Goal: Information Seeking & Learning: Compare options

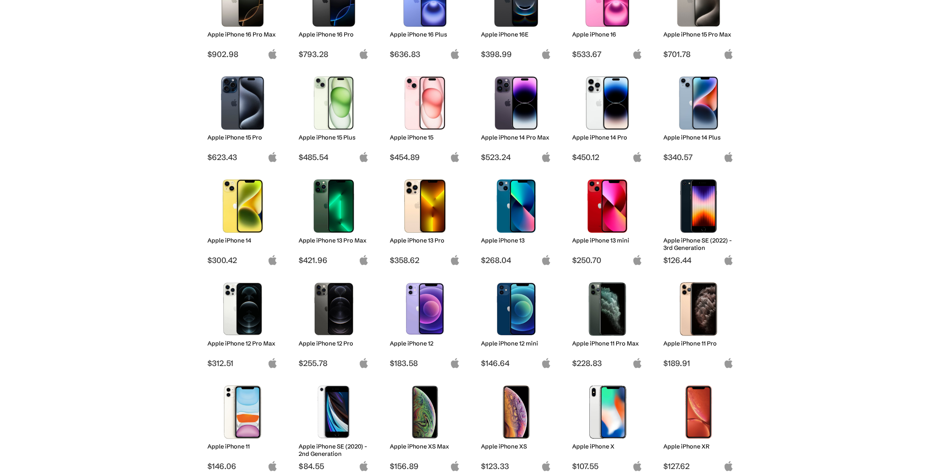
scroll to position [171, 0]
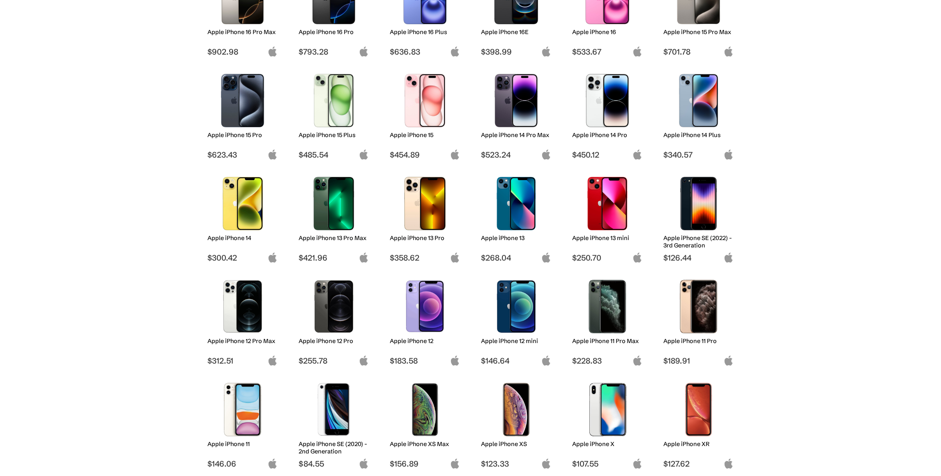
click at [700, 293] on img at bounding box center [698, 306] width 58 height 53
click at [699, 337] on h2 "Apple iPhone 11 Pro" at bounding box center [698, 340] width 70 height 7
click at [697, 341] on h2 "Apple iPhone 11 Pro" at bounding box center [698, 340] width 70 height 7
click at [701, 316] on img at bounding box center [698, 306] width 58 height 53
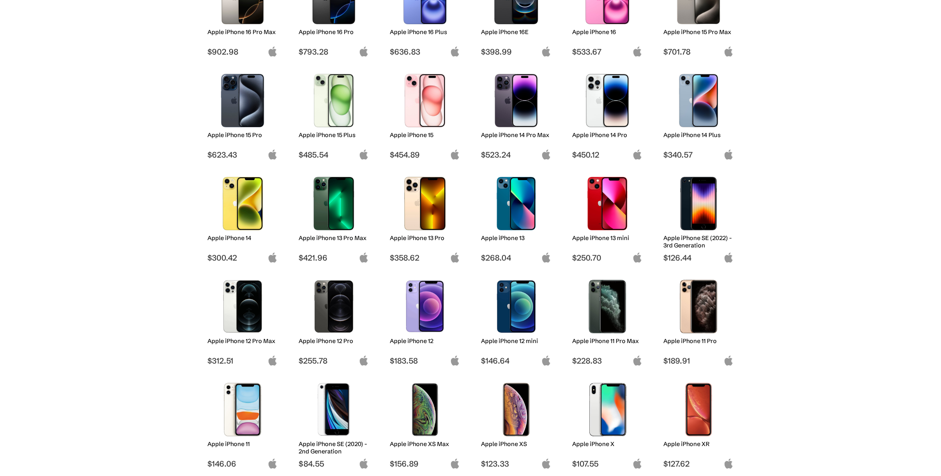
click at [701, 316] on img at bounding box center [698, 306] width 58 height 53
click at [701, 307] on img at bounding box center [698, 306] width 58 height 53
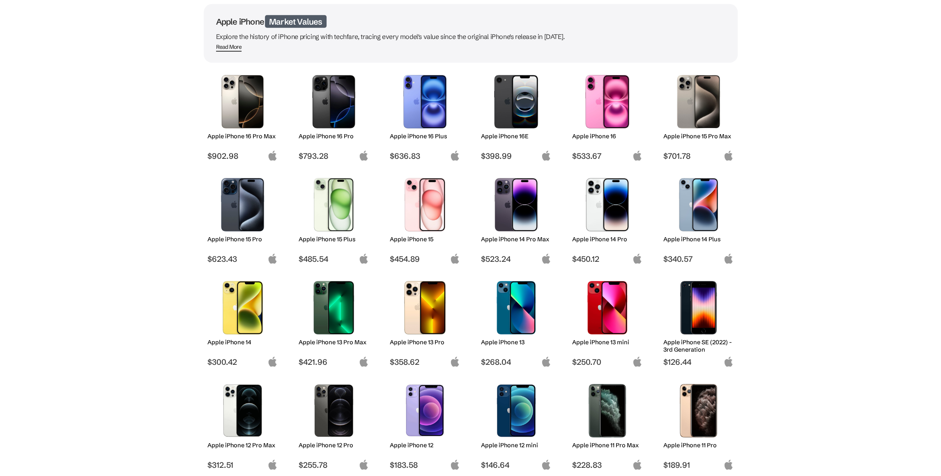
scroll to position [85, 0]
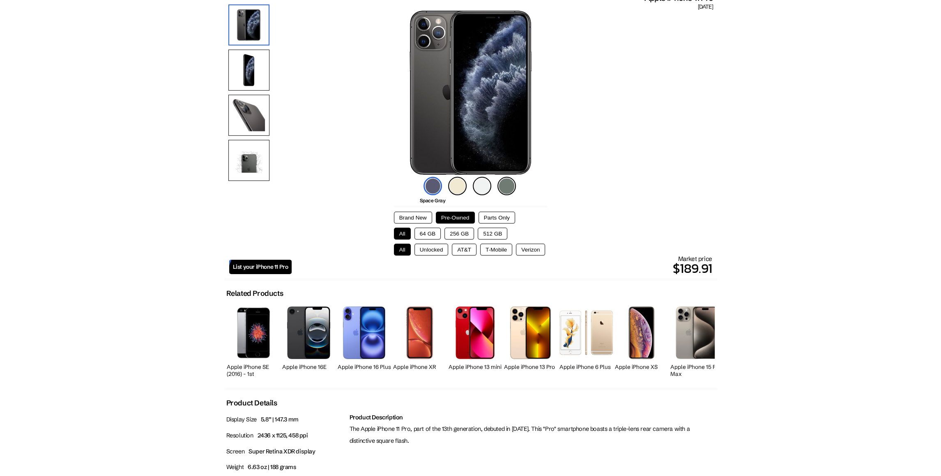
scroll to position [43, 0]
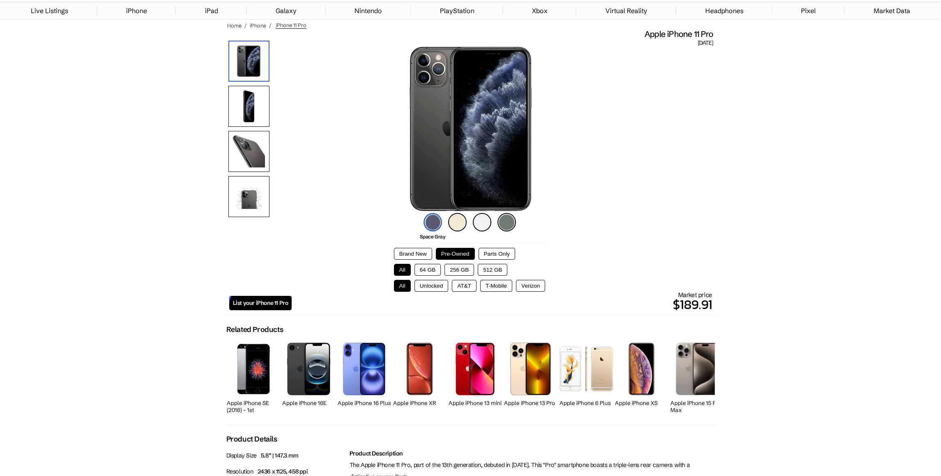
click at [492, 268] on button "512 GB" at bounding box center [493, 270] width 30 height 12
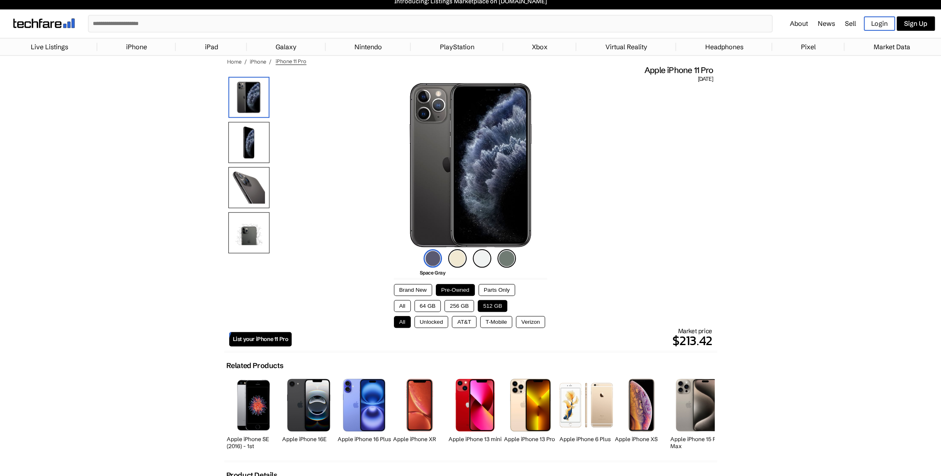
scroll to position [0, 0]
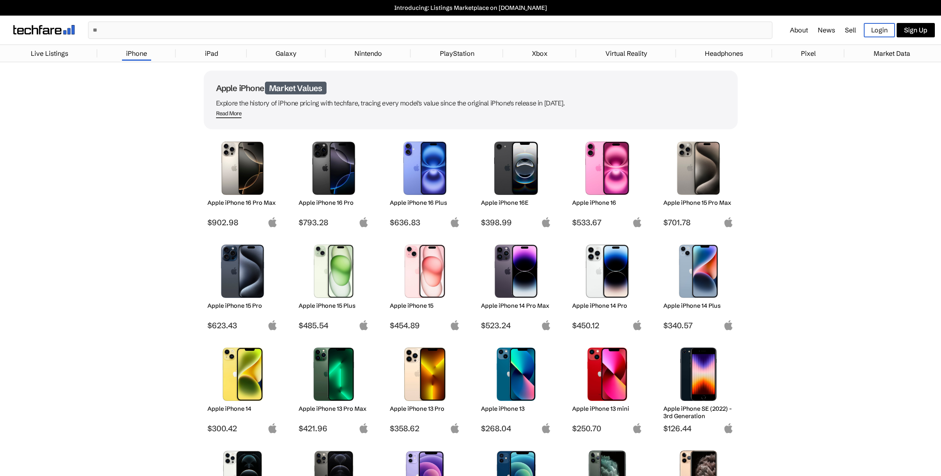
scroll to position [85, 0]
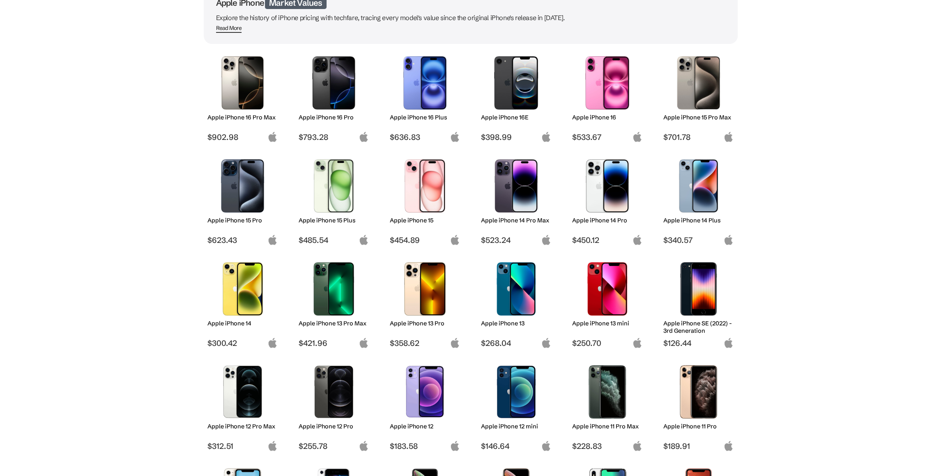
click at [431, 285] on img at bounding box center [425, 288] width 58 height 53
click at [420, 324] on h2 "Apple iPhone 13 Pro" at bounding box center [425, 323] width 70 height 7
click at [430, 278] on img at bounding box center [425, 288] width 58 height 53
click at [431, 278] on img at bounding box center [425, 288] width 58 height 53
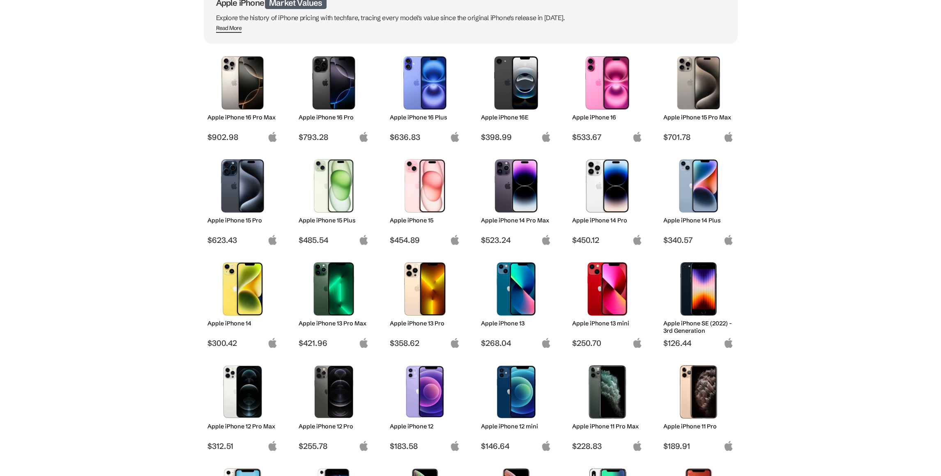
click at [429, 287] on img at bounding box center [425, 288] width 58 height 53
click at [691, 196] on img at bounding box center [698, 185] width 58 height 53
click at [690, 195] on img at bounding box center [698, 185] width 58 height 53
click at [691, 188] on img at bounding box center [698, 185] width 58 height 53
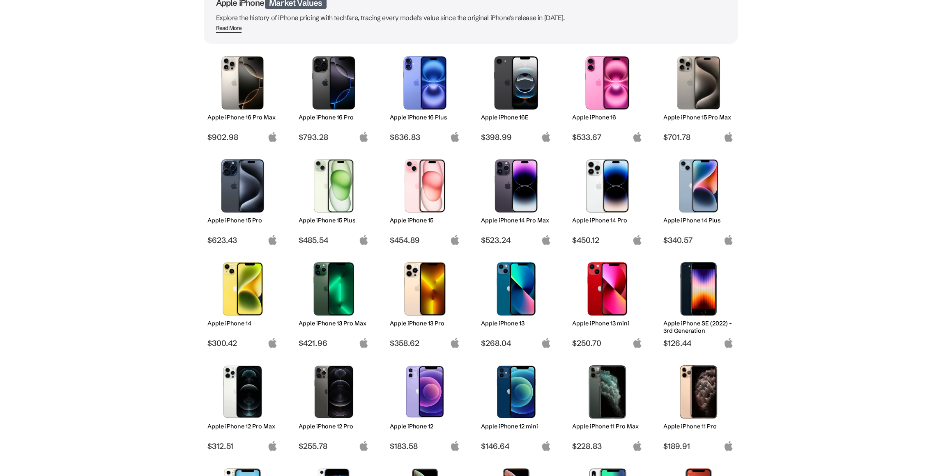
click at [691, 188] on img at bounding box center [698, 185] width 58 height 53
click at [696, 185] on img at bounding box center [698, 185] width 58 height 53
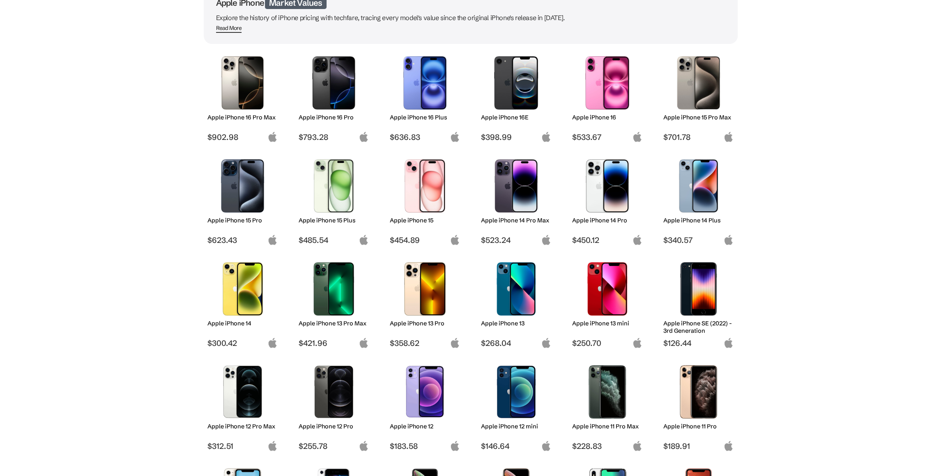
click at [696, 185] on img at bounding box center [698, 185] width 58 height 53
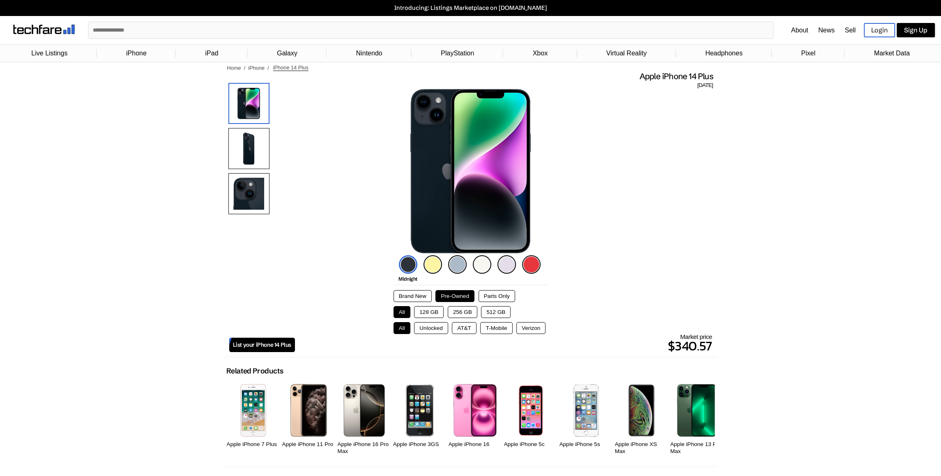
click at [491, 308] on button "512 GB" at bounding box center [496, 312] width 30 height 12
click at [461, 309] on button "256 GB" at bounding box center [463, 312] width 30 height 12
